Goal: Navigation & Orientation: Find specific page/section

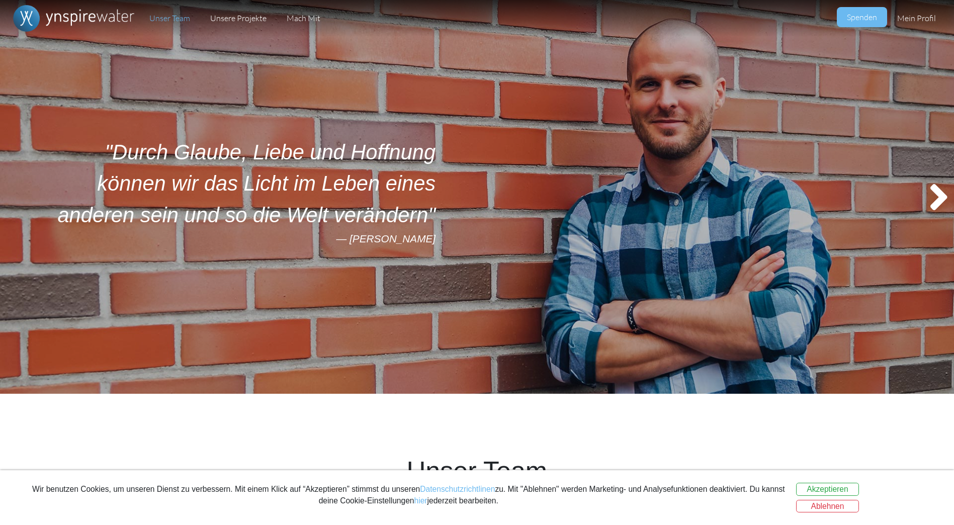
click at [940, 184] on icon at bounding box center [938, 196] width 31 height 51
click at [936, 193] on icon at bounding box center [938, 196] width 31 height 51
click at [939, 190] on icon at bounding box center [938, 196] width 31 height 51
click at [940, 190] on icon at bounding box center [938, 196] width 31 height 51
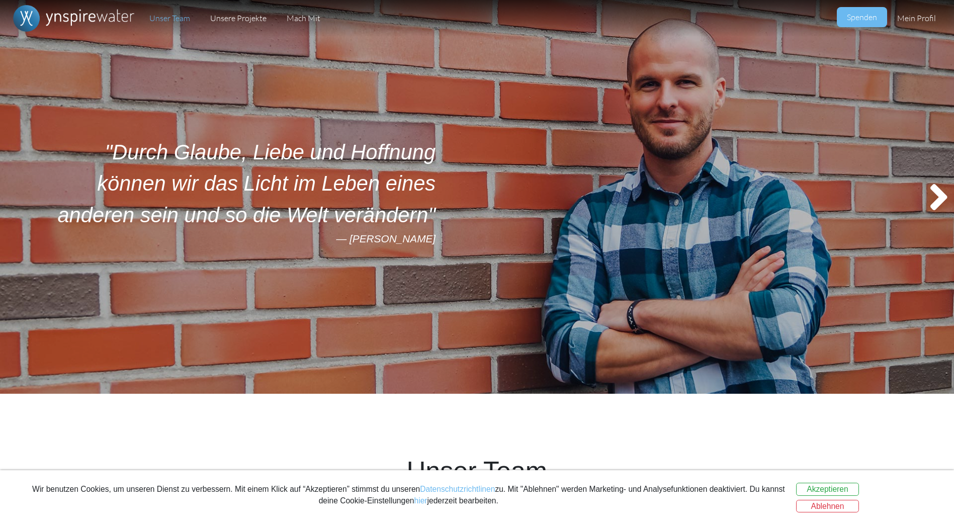
click at [940, 190] on icon at bounding box center [938, 196] width 31 height 51
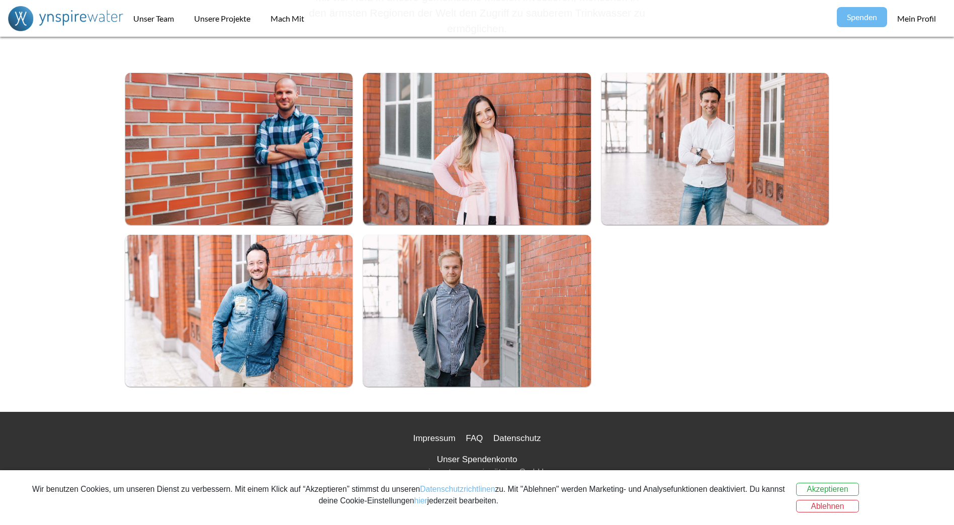
scroll to position [589, 0]
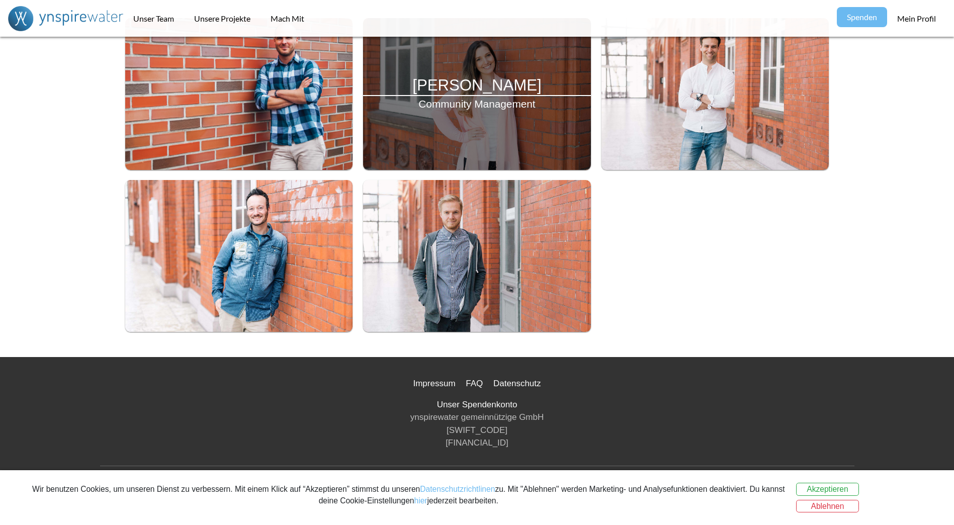
click at [518, 129] on div "[PERSON_NAME] Community Management" at bounding box center [477, 94] width 228 height 152
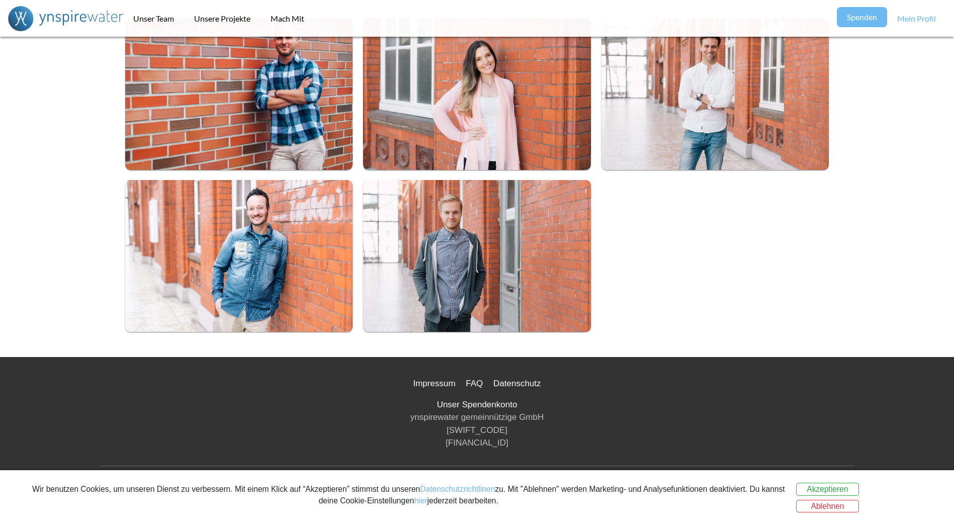
click at [919, 21] on link "Mein Profil" at bounding box center [916, 18] width 59 height 37
